Goal: Transaction & Acquisition: Obtain resource

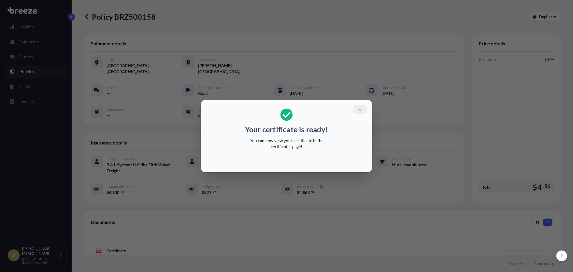
click at [359, 109] on icon "button" at bounding box center [359, 109] width 5 height 5
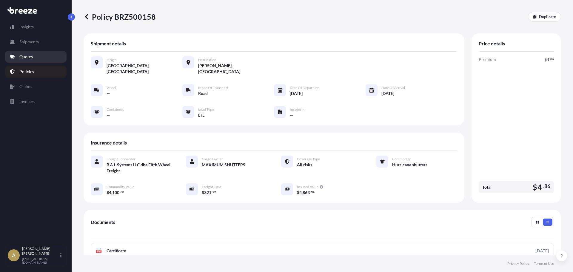
click at [30, 57] on p "Quotes" at bounding box center [25, 57] width 13 height 6
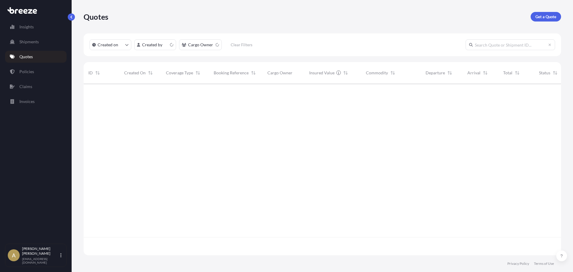
scroll to position [170, 473]
click at [550, 20] on link "Get a Quote" at bounding box center [545, 17] width 30 height 10
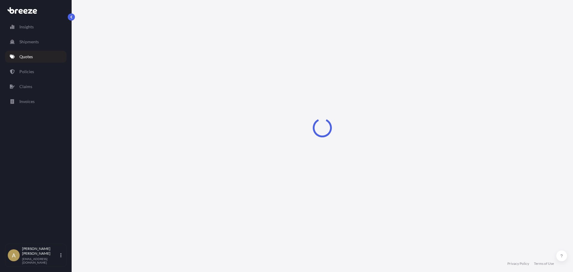
select select "Sea"
select select "1"
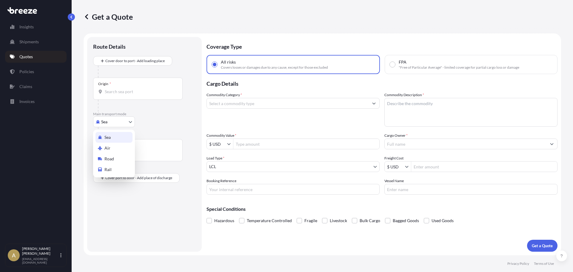
click at [116, 124] on body "Insights Shipments Quotes Policies Claims Invoices A [PERSON_NAME] [PERSON_NAME…" at bounding box center [286, 136] width 573 height 272
click at [114, 164] on div "Rail" at bounding box center [113, 169] width 37 height 11
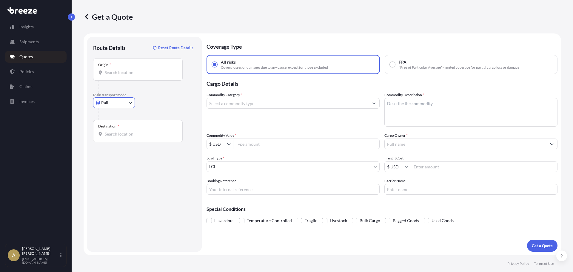
click at [111, 104] on body "Insights Shipments Quotes Policies Claims Invoices A [PERSON_NAME] [EMAIL_ADDRE…" at bounding box center [286, 136] width 573 height 272
click at [110, 142] on span "Road" at bounding box center [109, 140] width 10 height 6
select select "Road"
click at [118, 75] on input "Origin *" at bounding box center [140, 73] width 70 height 6
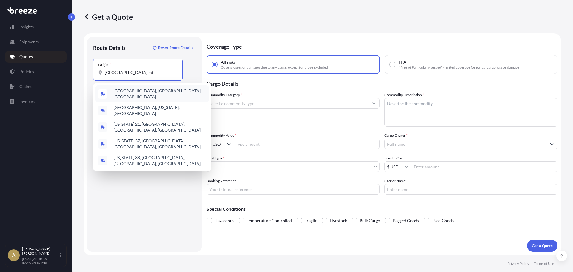
click at [136, 90] on span "[GEOGRAPHIC_DATA], [GEOGRAPHIC_DATA], [GEOGRAPHIC_DATA]" at bounding box center [159, 94] width 93 height 12
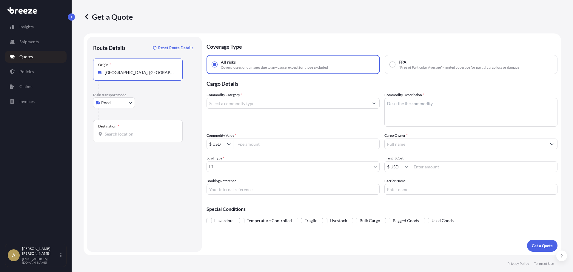
type input "[GEOGRAPHIC_DATA], [GEOGRAPHIC_DATA], [GEOGRAPHIC_DATA]"
click at [114, 137] on input "Destination *" at bounding box center [140, 134] width 70 height 6
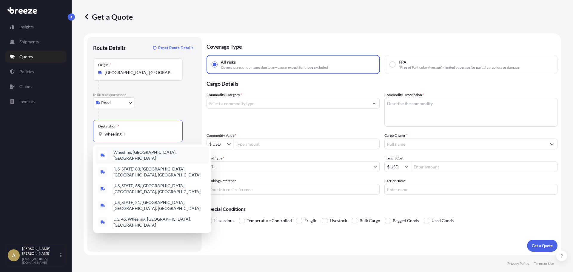
click at [138, 155] on span "Wheeling, [GEOGRAPHIC_DATA], [GEOGRAPHIC_DATA]" at bounding box center [159, 155] width 93 height 12
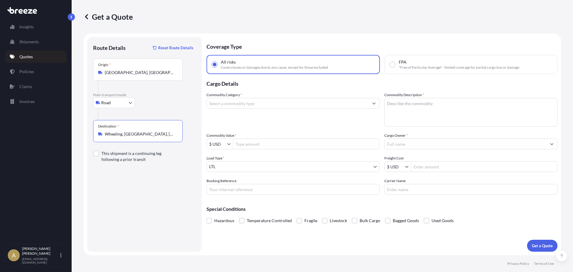
type input "Wheeling, [GEOGRAPHIC_DATA], [GEOGRAPHIC_DATA]"
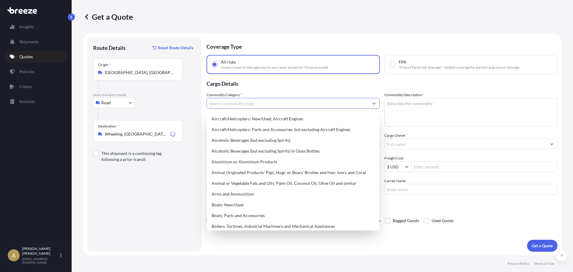
click at [275, 105] on input "Commodity Category *" at bounding box center [288, 103] width 162 height 11
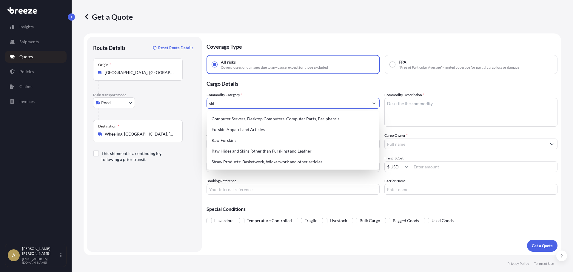
type input "skid"
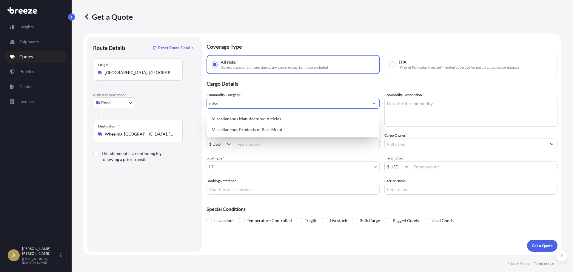
click at [273, 113] on div "Miscellaneous Manufactured Articles" at bounding box center [293, 118] width 168 height 11
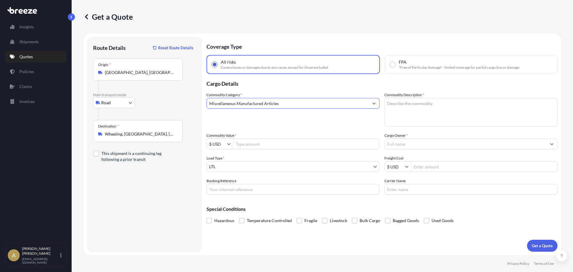
type input "Miscellaneous Manufactured Articles"
click at [391, 115] on textarea "Commodity Description *" at bounding box center [470, 112] width 173 height 29
click at [265, 143] on input "Commodity Value *" at bounding box center [306, 143] width 146 height 11
click at [450, 113] on textarea "Skid" at bounding box center [470, 112] width 173 height 29
drag, startPoint x: 405, startPoint y: 106, endPoint x: 371, endPoint y: 105, distance: 34.0
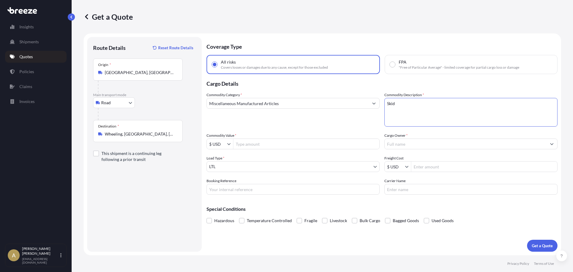
click at [371, 105] on div "Commodity Category * Miscellaneous Manufactured Articles Commodity Description …" at bounding box center [381, 143] width 351 height 103
type textarea "Wood cabinet"
click at [335, 105] on input "Miscellaneous Manufactured Articles" at bounding box center [288, 103] width 162 height 11
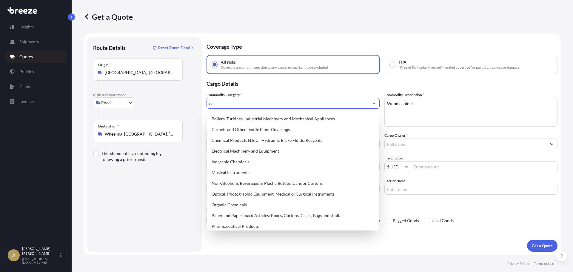
type input "c"
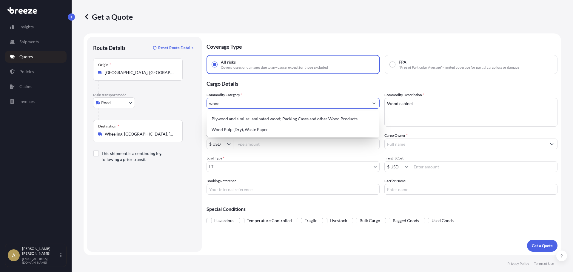
drag, startPoint x: 331, startPoint y: 106, endPoint x: 208, endPoint y: 102, distance: 122.7
click at [208, 102] on input "wood" at bounding box center [288, 103] width 162 height 11
click at [223, 118] on div "Miscellaneous Manufactured Articles" at bounding box center [293, 118] width 168 height 11
type input "Miscellaneous Manufactured Articles"
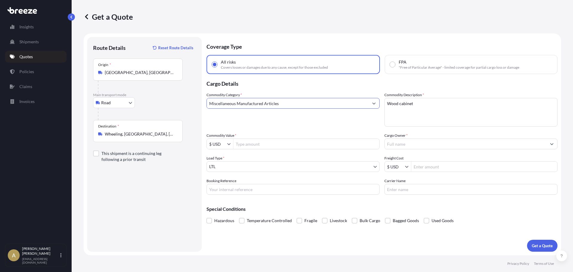
click at [246, 145] on input "Commodity Value *" at bounding box center [306, 143] width 146 height 11
type input "1,266"
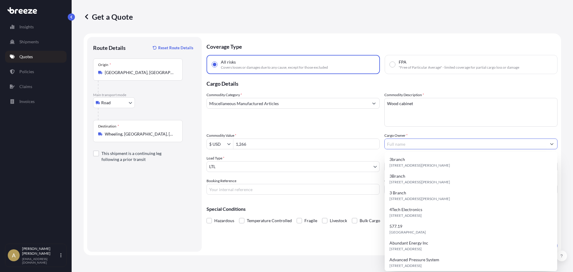
click at [425, 148] on input "Cargo Owner *" at bounding box center [466, 143] width 162 height 11
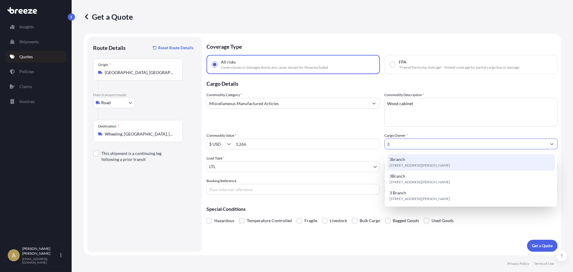
click at [436, 162] on div "3branch [STREET_ADDRESS][PERSON_NAME]" at bounding box center [471, 162] width 168 height 17
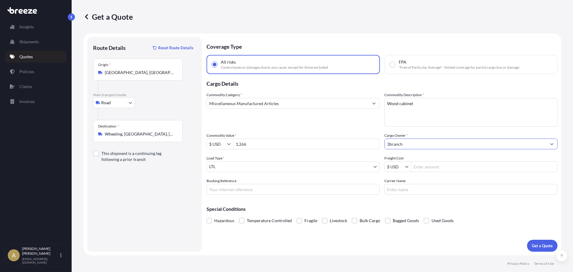
type input "3branch"
click at [444, 170] on input "Freight Cost" at bounding box center [484, 166] width 146 height 11
type input "128.85"
click at [538, 242] on button "Get a Quote" at bounding box center [542, 246] width 30 height 12
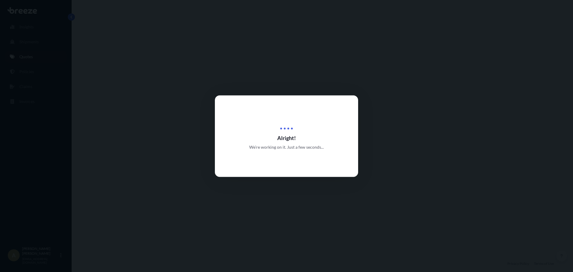
select select "Road"
select select "1"
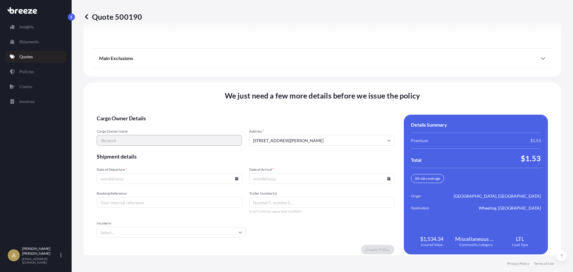
scroll to position [770, 0]
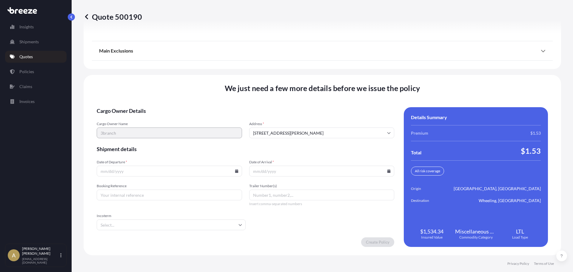
click at [235, 172] on icon at bounding box center [236, 171] width 3 height 4
click at [127, 139] on button "29" at bounding box center [127, 141] width 10 height 10
type input "[DATE]"
click at [387, 171] on icon at bounding box center [388, 171] width 3 height 4
click at [304, 140] on button "1" at bounding box center [306, 141] width 10 height 10
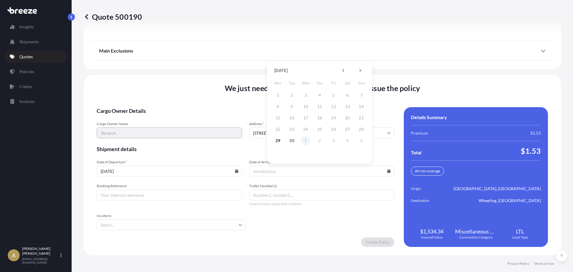
type input "[DATE]"
